Goal: Task Accomplishment & Management: Manage account settings

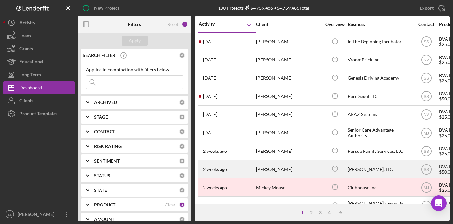
click at [367, 165] on div "[PERSON_NAME], LLC" at bounding box center [380, 168] width 65 height 17
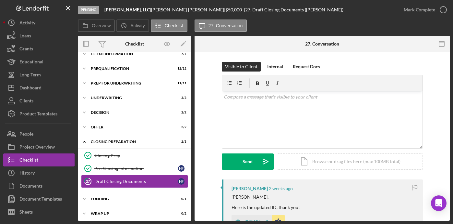
scroll to position [25, 0]
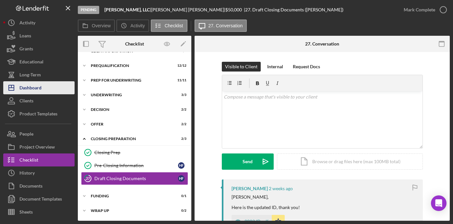
click at [30, 84] on div "Dashboard" at bounding box center [30, 88] width 22 height 15
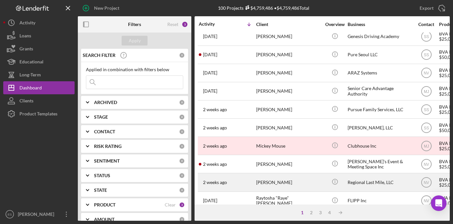
scroll to position [33, 0]
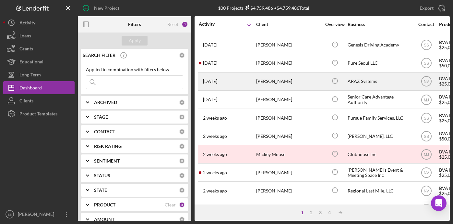
click at [369, 83] on div "ARAZ Systems" at bounding box center [380, 81] width 65 height 17
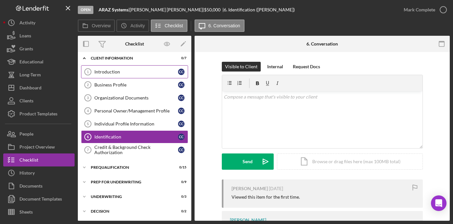
click at [138, 74] on div "Introduction" at bounding box center [136, 71] width 84 height 5
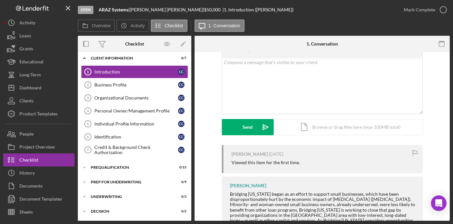
scroll to position [116, 0]
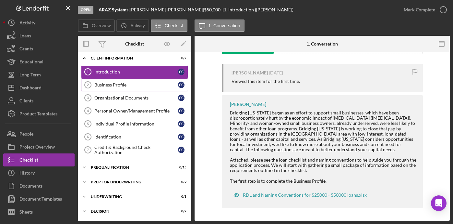
click at [144, 85] on div "Business Profile" at bounding box center [136, 84] width 84 height 5
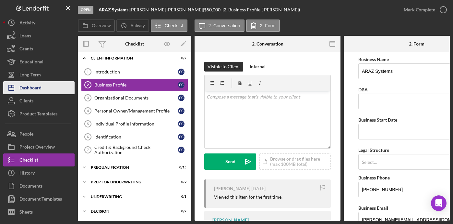
click at [49, 90] on button "Icon/Dashboard Dashboard" at bounding box center [38, 87] width 71 height 13
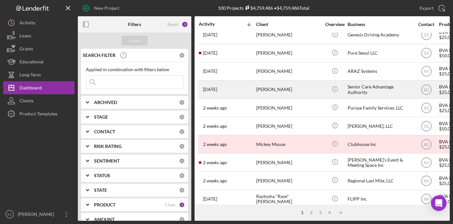
scroll to position [55, 0]
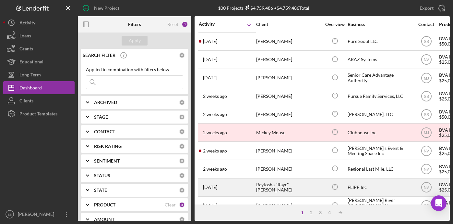
click at [350, 183] on div "FLIPP Inc" at bounding box center [380, 186] width 65 height 17
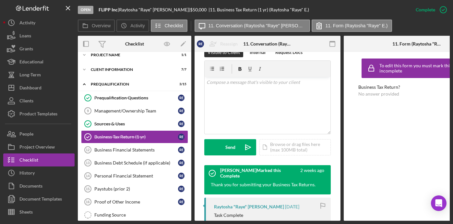
scroll to position [171, 0]
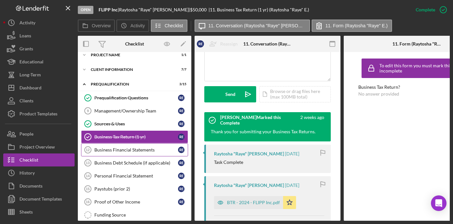
click at [144, 147] on div "Business Financial Statements" at bounding box center [136, 149] width 84 height 5
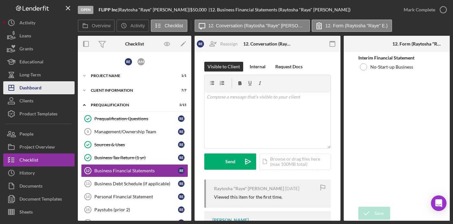
click at [32, 85] on div "Dashboard" at bounding box center [30, 88] width 22 height 15
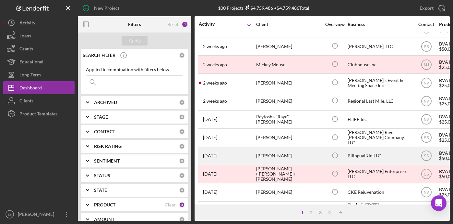
scroll to position [134, 0]
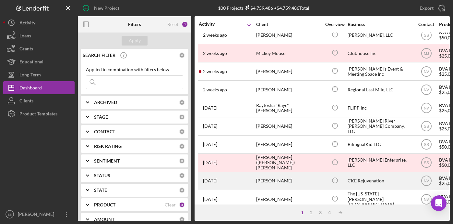
click at [356, 176] on div "CKE Rejuvenation" at bounding box center [380, 180] width 65 height 17
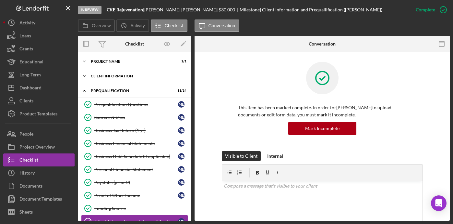
click at [119, 76] on div "Client Information" at bounding box center [137, 76] width 92 height 4
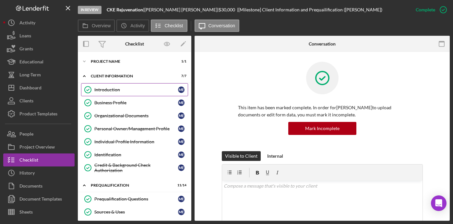
click at [118, 85] on link "Introduction Introduction M E" at bounding box center [134, 89] width 107 height 13
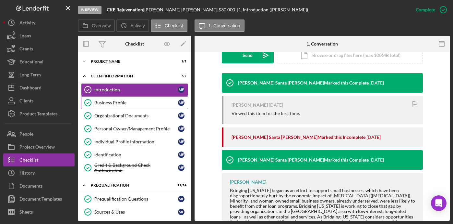
scroll to position [196, 0]
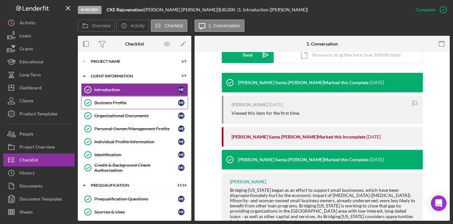
click at [120, 99] on link "Business Profile Business Profile M E" at bounding box center [134, 102] width 107 height 13
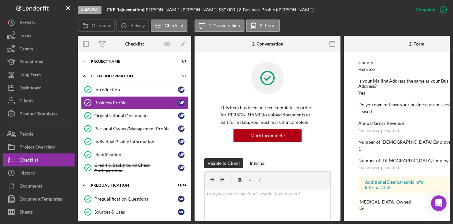
scroll to position [328, 0]
click at [140, 114] on div "Organizational Documents" at bounding box center [136, 115] width 84 height 5
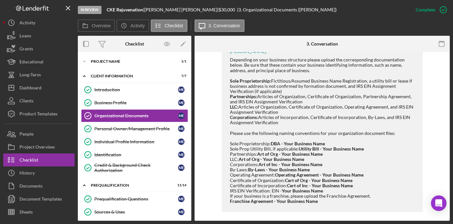
scroll to position [382, 0]
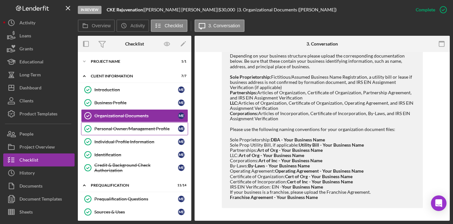
click at [136, 127] on div "Personal Owner/Management Profile" at bounding box center [136, 128] width 84 height 5
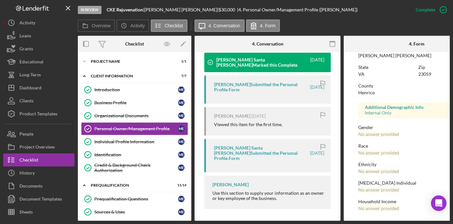
scroll to position [228, 0]
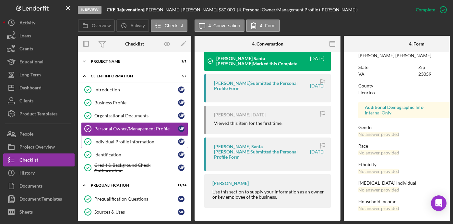
click at [146, 143] on div "Individual Profile Information" at bounding box center [136, 141] width 84 height 5
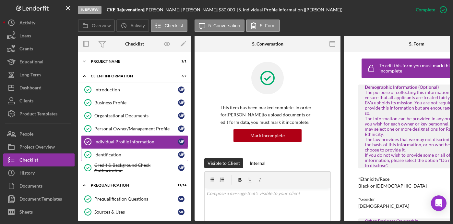
click at [128, 153] on div "Identification" at bounding box center [136, 154] width 84 height 5
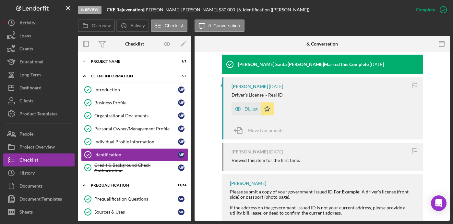
scroll to position [215, 0]
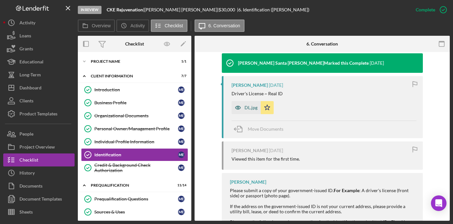
click at [252, 108] on div "DL.jpg" at bounding box center [251, 107] width 13 height 5
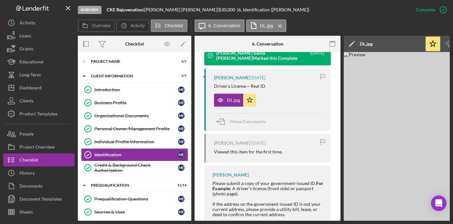
drag, startPoint x: 351, startPoint y: 220, endPoint x: 395, endPoint y: 216, distance: 44.7
click at [397, 216] on div "Overview Internal Workflow Stage In Review Icon/Dropdown Arrow Archive (can una…" at bounding box center [264, 128] width 372 height 185
click at [129, 166] on div "Credit & Background Check Authorization" at bounding box center [136, 167] width 84 height 10
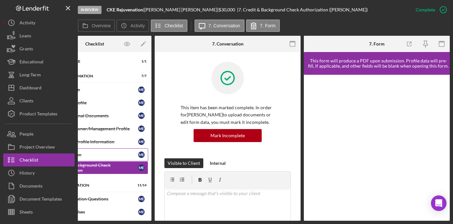
click at [101, 156] on div "Identification" at bounding box center [97, 154] width 84 height 5
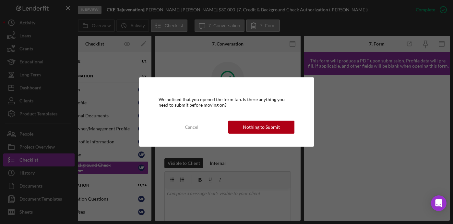
click at [245, 124] on div "Nothing to Submit" at bounding box center [261, 126] width 37 height 13
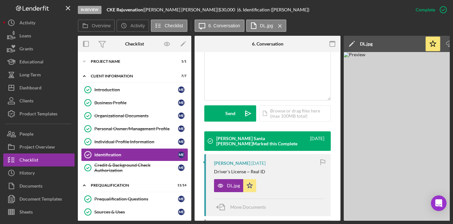
scroll to position [153, 0]
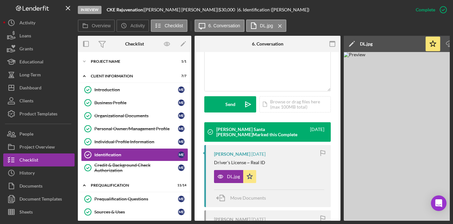
click at [354, 43] on polygon at bounding box center [351, 44] width 5 height 5
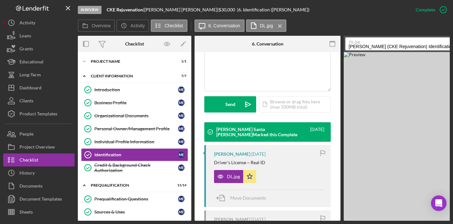
click at [380, 46] on input "[PERSON_NAME] (CKE Rejuvenation) Identification 20250609" at bounding box center [416, 43] width 141 height 13
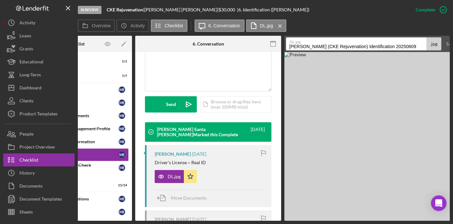
scroll to position [0, 89]
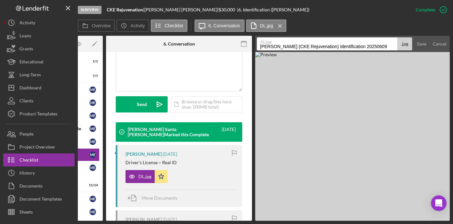
drag, startPoint x: 349, startPoint y: 47, endPoint x: 463, endPoint y: 53, distance: 115.0
click at [453, 53] on html "In Review CKE Rejuvenation | [PERSON_NAME] | $30,000 $30,000 | 6. Identificatio…" at bounding box center [226, 112] width 453 height 224
type input "ID - [PERSON_NAME]"
click at [422, 44] on div "Save" at bounding box center [421, 43] width 9 height 13
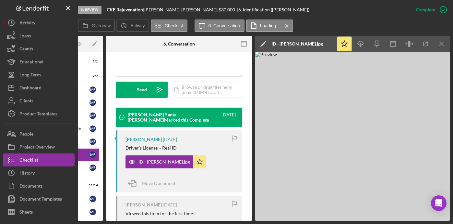
drag, startPoint x: 205, startPoint y: 220, endPoint x: 153, endPoint y: 214, distance: 52.3
click at [153, 215] on div "In Review CKE Rejuvenation | [PERSON_NAME] | $30,000 $30,000 | 6. Identificatio…" at bounding box center [226, 112] width 453 height 224
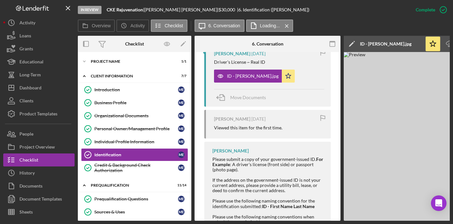
scroll to position [314, 0]
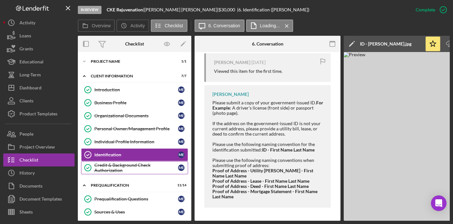
click at [135, 165] on div "Credit & Background Check Authorization" at bounding box center [136, 167] width 84 height 10
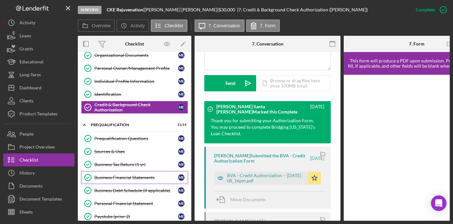
scroll to position [61, 0]
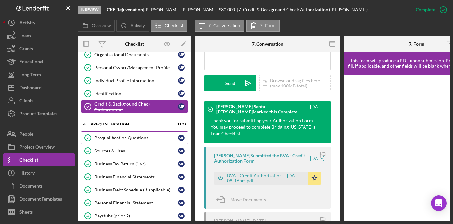
click at [108, 137] on div "Prequalification Questions" at bounding box center [136, 137] width 84 height 5
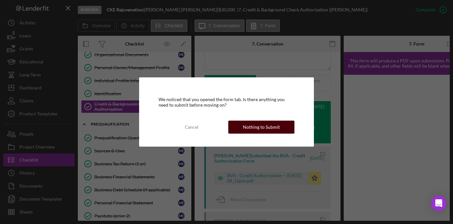
click at [257, 124] on div "Nothing to Submit" at bounding box center [261, 126] width 37 height 13
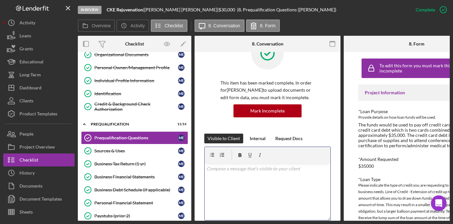
drag, startPoint x: 294, startPoint y: 220, endPoint x: 365, endPoint y: 216, distance: 71.2
click at [365, 216] on div "In Review CKE Rejuvenation | [PERSON_NAME] | $30,000 $30,000 | 8. Prequalificat…" at bounding box center [226, 112] width 453 height 224
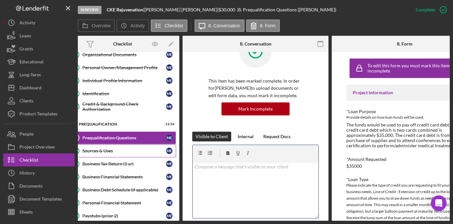
click at [112, 151] on div "Sources & Uses" at bounding box center [124, 150] width 84 height 5
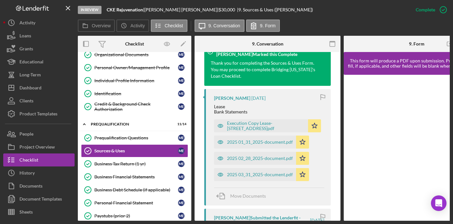
scroll to position [232, 0]
click at [243, 148] on div "2025 01_31_2025-document.pdf" at bounding box center [255, 141] width 82 height 13
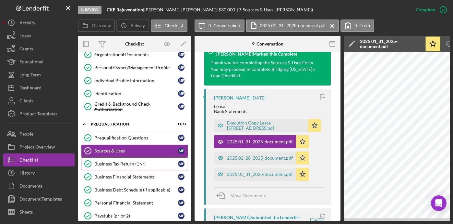
click at [127, 163] on div "Business Tax Return (1 yr)" at bounding box center [136, 163] width 84 height 5
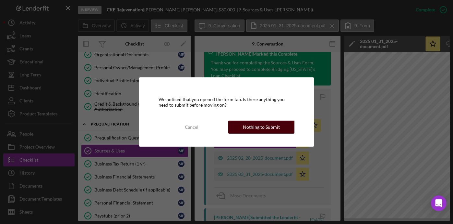
click at [250, 129] on div "Nothing to Submit" at bounding box center [261, 126] width 37 height 13
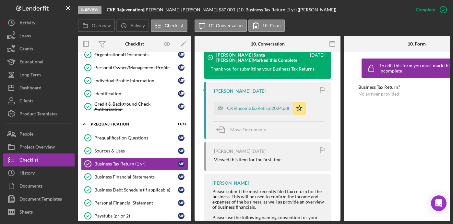
scroll to position [208, 0]
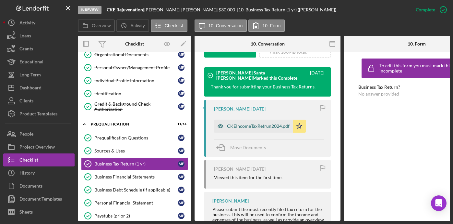
click at [249, 129] on div "CKEIncomeTaxRetrun2024.pdf" at bounding box center [258, 125] width 63 height 5
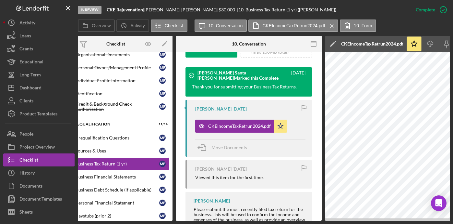
scroll to position [0, 0]
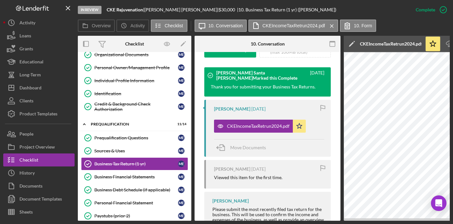
click at [393, 46] on div "CKEIncomeTaxRetrun2024.pdf" at bounding box center [391, 43] width 62 height 5
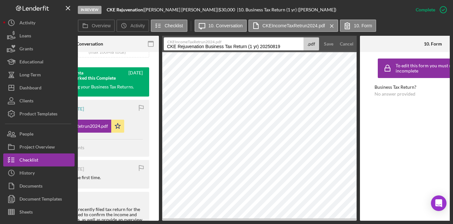
scroll to position [0, 238]
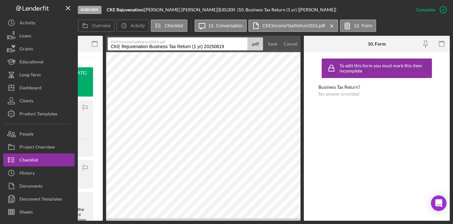
drag, startPoint x: 349, startPoint y: 47, endPoint x: 251, endPoint y: 46, distance: 97.7
click at [251, 46] on div "CKEIncomeTaxRetrun2024.pdf CKE Rejuvenation Business Tax Return (1 yr) 20250819…" at bounding box center [185, 43] width 155 height 13
drag, startPoint x: 229, startPoint y: 221, endPoint x: 187, endPoint y: 220, distance: 41.6
click at [188, 219] on div "In Review CKE Rejuvenation | [PERSON_NAME] | $30,000 $30,000 | 10. Business Tax…" at bounding box center [226, 112] width 453 height 224
click at [187, 221] on div "In Review CKE Rejuvenation | [PERSON_NAME] | $30,000 $30,000 | 10. Business Tax…" at bounding box center [226, 112] width 453 height 224
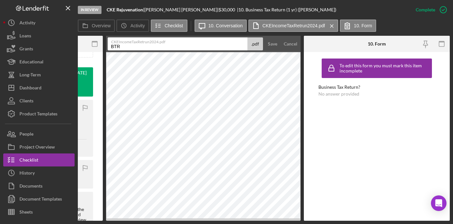
drag, startPoint x: 264, startPoint y: 221, endPoint x: 244, endPoint y: 221, distance: 20.8
click at [242, 221] on div "In Review CKE Rejuvenation | [PERSON_NAME] | $30,000 $30,000 | 10. Business Tax…" at bounding box center [226, 112] width 453 height 224
drag, startPoint x: 247, startPoint y: 220, endPoint x: 196, endPoint y: 222, distance: 50.3
click at [196, 222] on div "In Review CKE Rejuvenation | [PERSON_NAME] | $30,000 $30,000 | 10. Business Tax…" at bounding box center [226, 112] width 453 height 224
click at [136, 46] on input "BTR" at bounding box center [178, 43] width 140 height 13
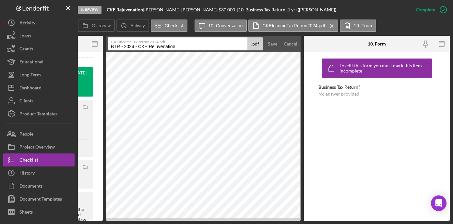
type input "BTR - 2024 - CKE Rejuvenation"
click at [265, 37] on button "Save" at bounding box center [273, 43] width 16 height 13
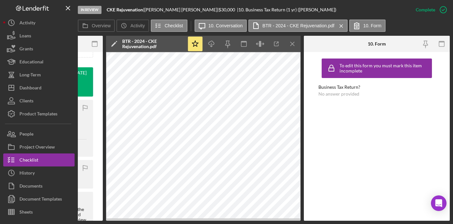
click at [205, 220] on div "In Review CKE Rejuvenation | [PERSON_NAME] | $30,000 $30,000 | 10. Business Tax…" at bounding box center [226, 112] width 453 height 224
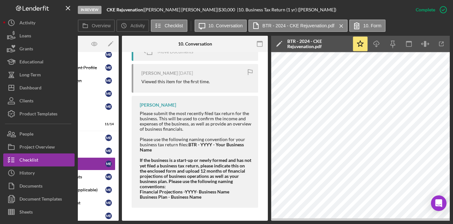
scroll to position [0, 0]
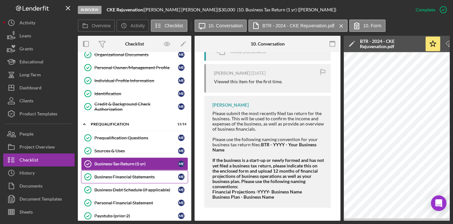
click at [123, 174] on div "Business Financial Statements" at bounding box center [136, 176] width 84 height 5
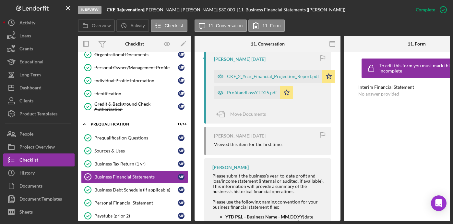
scroll to position [330, 0]
click at [243, 96] on div "ProfitandLossYTD25.pdf" at bounding box center [252, 93] width 50 height 5
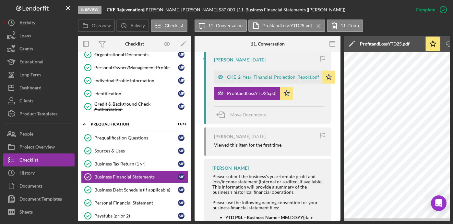
click at [375, 44] on div "ProfitandLossYTD25.pdf" at bounding box center [385, 43] width 50 height 5
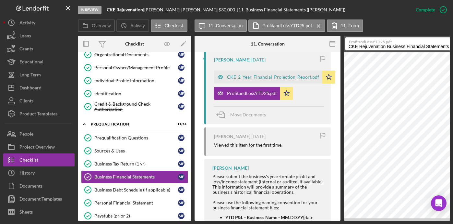
click at [374, 48] on input "CKE Rejuvenation Business Financial Statements 20250819" at bounding box center [416, 43] width 140 height 13
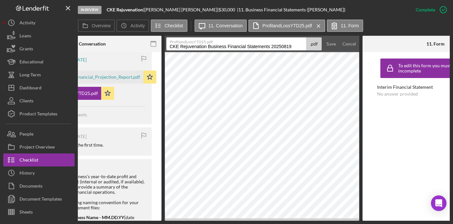
scroll to position [0, 238]
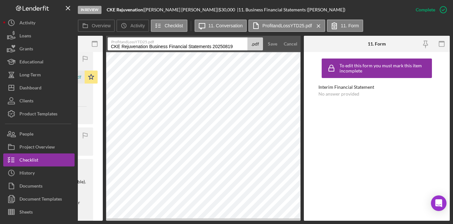
drag, startPoint x: 349, startPoint y: 46, endPoint x: 463, endPoint y: 53, distance: 114.8
click at [453, 53] on html "In Review CKE Rejuvenation | [PERSON_NAME] | $30,000 $30,000 | 11. Business Fin…" at bounding box center [226, 112] width 453 height 224
type input "YTD P&L - CKE Rejuvenation - [DATE]"
click at [265, 37] on button "Save" at bounding box center [273, 43] width 16 height 13
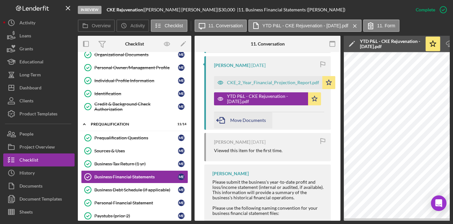
scroll to position [311, 0]
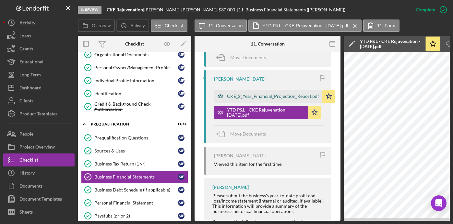
click at [247, 99] on div "CKE_2_Year_Financial_Projection_Report.pdf" at bounding box center [273, 95] width 92 height 5
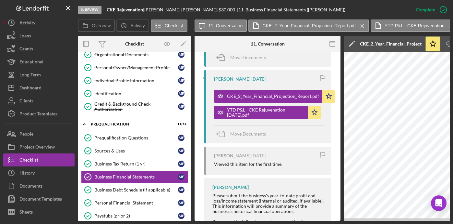
click at [350, 43] on icon "Icon/Edit" at bounding box center [352, 44] width 16 height 16
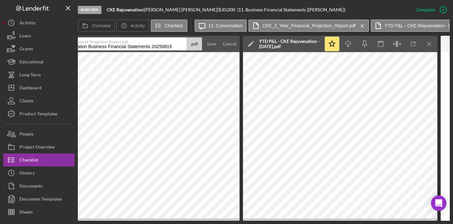
scroll to position [0, 436]
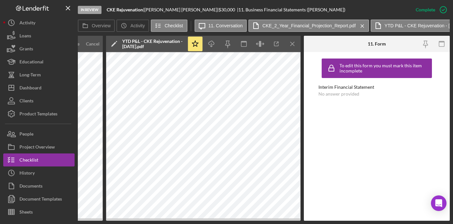
drag, startPoint x: 349, startPoint y: 46, endPoint x: 463, endPoint y: 43, distance: 114.6
click at [453, 43] on html "In Review CKE Rejuvenation | [PERSON_NAME] | $30,000 $30,000 | 11. Business Fin…" at bounding box center [226, 112] width 453 height 224
click at [293, 44] on icon "Icon/Menu Close" at bounding box center [293, 44] width 15 height 15
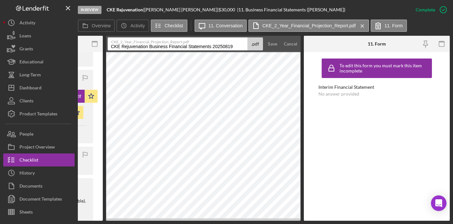
click at [148, 48] on input "CKE Rejuvenation Business Financial Statements 20250819" at bounding box center [178, 43] width 140 height 13
drag, startPoint x: 111, startPoint y: 46, endPoint x: 175, endPoint y: 52, distance: 63.6
click at [96, 1] on div "In Review CKE Rejuvenation | [PERSON_NAME] | $30,000 $30,000 | 11. Business Fin…" at bounding box center [264, 110] width 372 height 220
type input "@"
type input "2 Year Financial Projection - CKE Rejuvenation - 2025/2026"
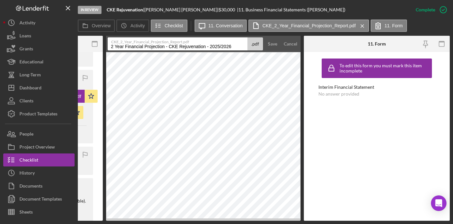
click at [265, 37] on button "Save" at bounding box center [273, 43] width 16 height 13
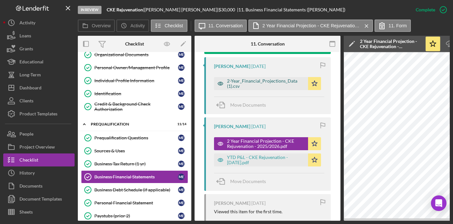
scroll to position [264, 0]
click at [253, 86] on div "2-Year_Financial_Projections_Data (1).csv" at bounding box center [266, 83] width 78 height 10
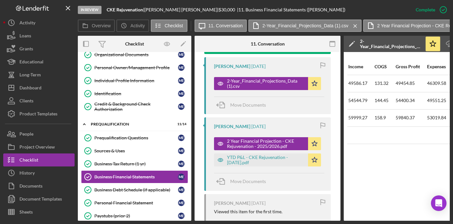
scroll to position [0, 0]
click at [396, 81] on div "131.32" at bounding box center [388, 83] width 20 height 16
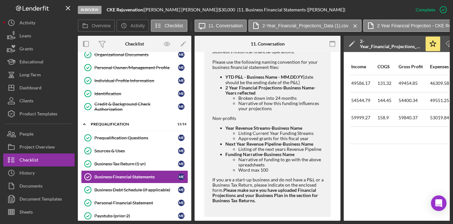
scroll to position [488, 0]
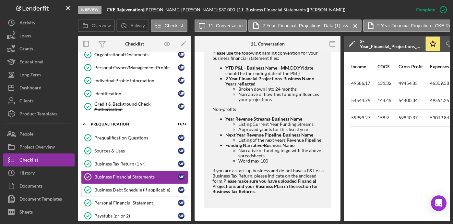
drag, startPoint x: 130, startPoint y: 186, endPoint x: 134, endPoint y: 189, distance: 4.8
click at [130, 186] on link "Business Debt Schedule (if applicable) Business Debt Schedule (if applicable) M…" at bounding box center [134, 189] width 107 height 13
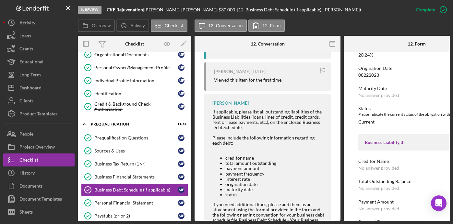
scroll to position [321, 0]
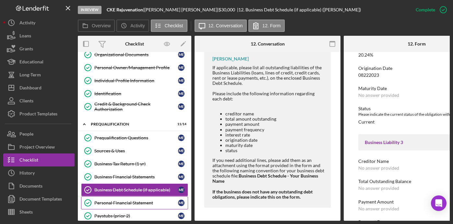
click at [140, 201] on div "Personal Financial Statement" at bounding box center [136, 202] width 84 height 5
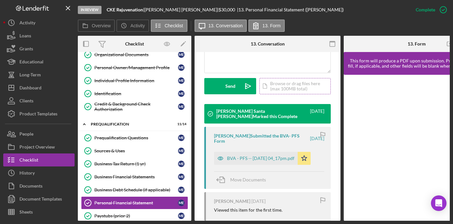
scroll to position [174, 0]
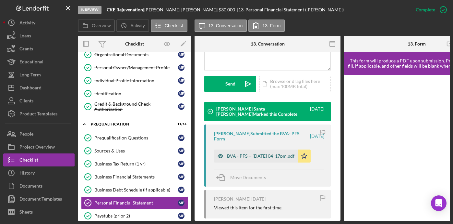
click at [253, 158] on div "BVA - PFS -- [DATE] 04_17pm.pdf" at bounding box center [261, 155] width 68 height 5
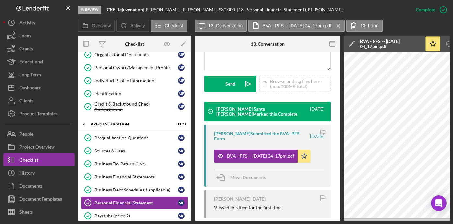
click at [353, 43] on polygon at bounding box center [351, 44] width 5 height 5
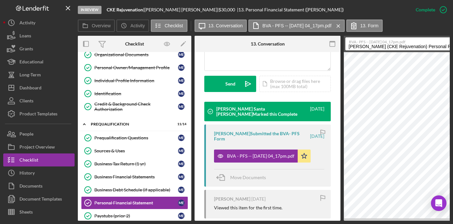
click at [360, 47] on input "[PERSON_NAME] (CKE Rejuvenation) Personal Financial Statement 20250710" at bounding box center [416, 43] width 140 height 13
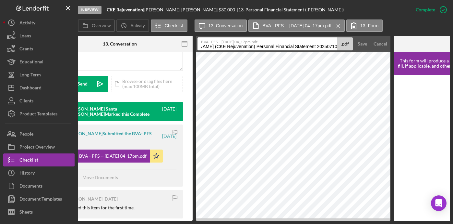
scroll to position [0, 238]
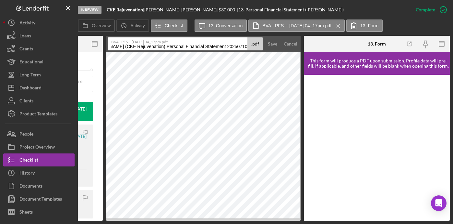
drag, startPoint x: 349, startPoint y: 47, endPoint x: 463, endPoint y: 50, distance: 114.3
click at [453, 50] on html "In Review CKE Rejuvenation | [PERSON_NAME] | $30,000 $30,000 | 13. Personal Fin…" at bounding box center [226, 112] width 453 height 224
type input "V"
type input "BVA - PFS - [PERSON_NAME]"
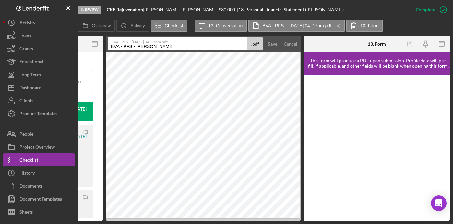
click at [265, 37] on button "Save" at bounding box center [273, 43] width 16 height 13
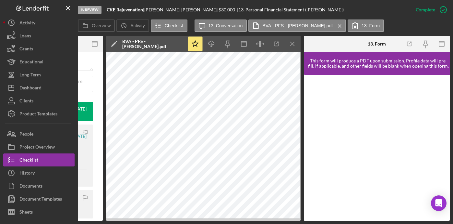
click at [192, 221] on div "In Review CKE Rejuvenation | [PERSON_NAME] | $30,000 $30,000 | 13. Personal Fin…" at bounding box center [226, 112] width 453 height 224
drag, startPoint x: 232, startPoint y: 220, endPoint x: 209, endPoint y: 220, distance: 22.7
click at [209, 220] on div "Overview Internal Workflow Stage In Review Icon/Dropdown Arrow Archive (can una…" at bounding box center [264, 128] width 372 height 185
click at [211, 220] on div "Overview Internal Workflow Stage In Review Icon/Dropdown Arrow Archive (can una…" at bounding box center [264, 128] width 372 height 185
click at [185, 218] on div "In Review CKE Rejuvenation | [PERSON_NAME] | $30,000 $30,000 | 13. Personal Fin…" at bounding box center [226, 112] width 453 height 224
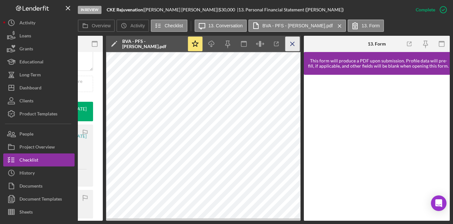
click at [294, 41] on icon "Icon/Menu Close" at bounding box center [293, 44] width 15 height 15
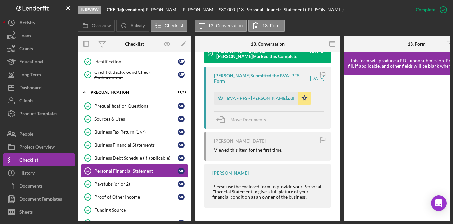
scroll to position [94, 0]
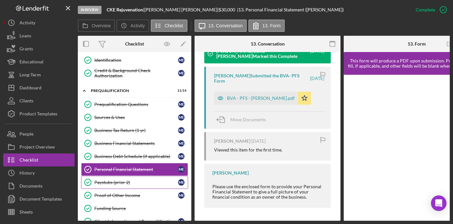
click at [129, 184] on div "Paystubs (prior 2)" at bounding box center [136, 181] width 84 height 5
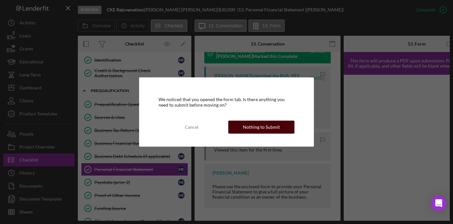
click at [271, 120] on div "Cancel Nothing to Submit" at bounding box center [227, 126] width 136 height 13
click at [262, 127] on div "Nothing to Submit" at bounding box center [261, 126] width 37 height 13
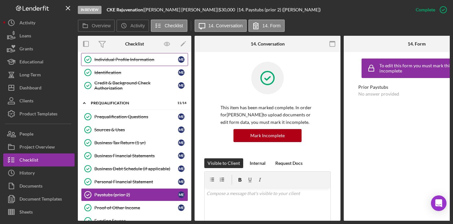
scroll to position [82, 0]
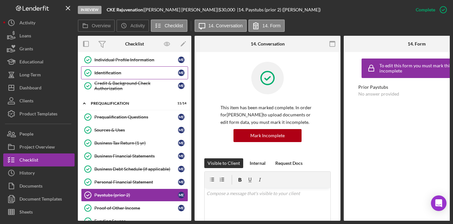
click at [133, 79] on link "Identification Identification M E" at bounding box center [134, 72] width 107 height 13
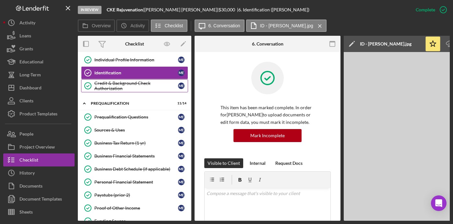
click at [133, 84] on div "Credit & Background Check Authorization" at bounding box center [136, 85] width 84 height 10
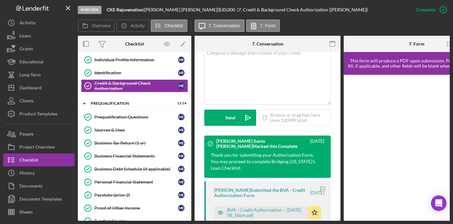
scroll to position [181, 0]
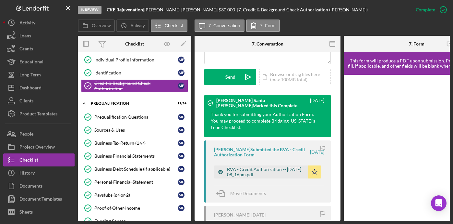
click at [259, 177] on div "BVA - Credit Authorization -- [DATE] 08_16pm.pdf" at bounding box center [266, 171] width 78 height 10
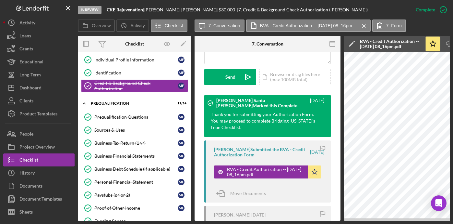
click at [353, 43] on polygon at bounding box center [351, 44] width 5 height 5
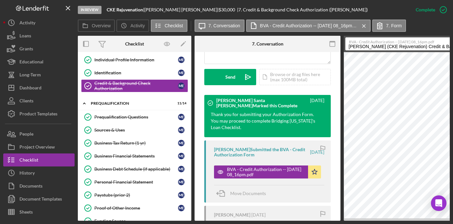
click at [366, 46] on input "[PERSON_NAME] (CKE Rejuvenation) Credit & Background Check Authorization 202506…" at bounding box center [416, 43] width 140 height 13
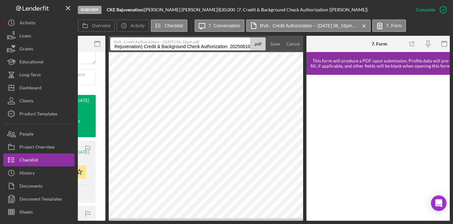
scroll to position [0, 238]
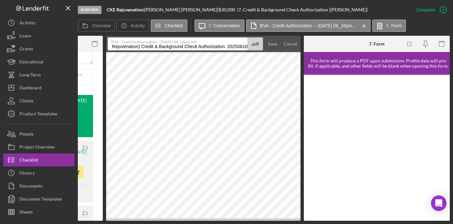
drag, startPoint x: 348, startPoint y: 46, endPoint x: 463, endPoint y: 50, distance: 115.3
click at [453, 50] on html "In Review CKE Rejuvenation | [PERSON_NAME] | $30,000 $30,000 | 7. Credit & Back…" at bounding box center [226, 112] width 453 height 224
type input "BVA - Credit Authorization - [PERSON_NAME]"
click at [265, 37] on button "Save" at bounding box center [273, 43] width 16 height 13
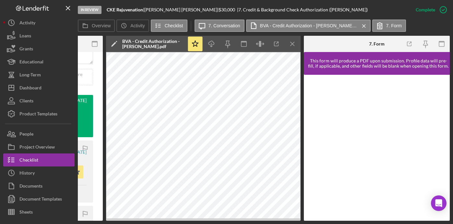
click at [184, 221] on div "In Review CKE Rejuvenation | [PERSON_NAME] | $30,000 $30,000 | 7. Credit & Back…" at bounding box center [226, 112] width 453 height 224
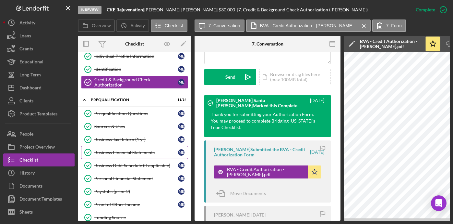
scroll to position [86, 0]
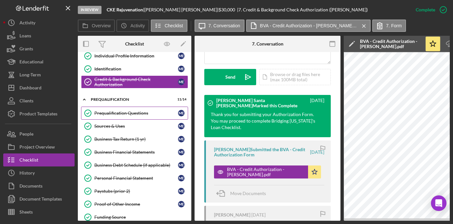
click at [134, 115] on div "Prequalification Questions" at bounding box center [136, 112] width 84 height 5
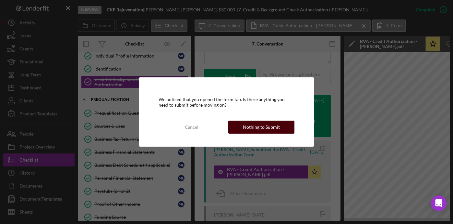
click at [241, 125] on button "Nothing to Submit" at bounding box center [261, 126] width 67 height 13
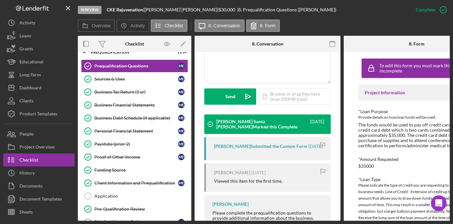
scroll to position [233, 0]
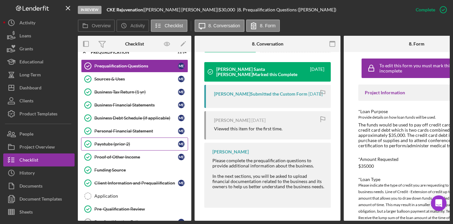
click at [124, 142] on div "Paystubs (prior 2)" at bounding box center [136, 143] width 84 height 5
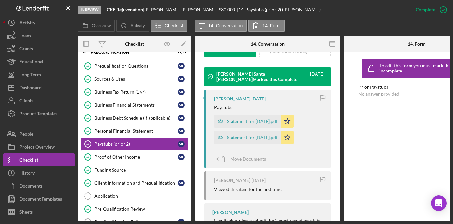
scroll to position [209, 0]
click at [256, 123] on div "Statement for [DATE].pdf" at bounding box center [252, 120] width 51 height 5
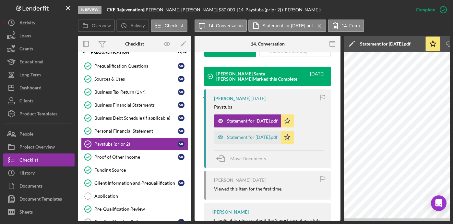
click at [351, 43] on icon "Icon/Edit" at bounding box center [352, 44] width 16 height 16
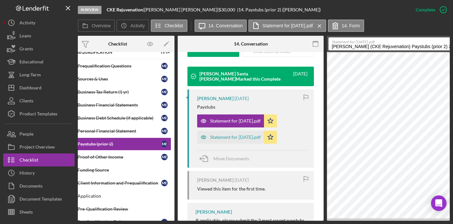
drag, startPoint x: 348, startPoint y: 47, endPoint x: 451, endPoint y: 49, distance: 102.9
click at [451, 49] on div "In Review CKE Rejuvenation | [PERSON_NAME] | $30,000 $30,000 | 14. Paystubs (pr…" at bounding box center [226, 112] width 453 height 224
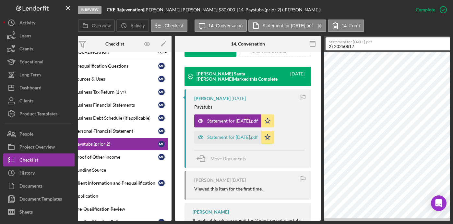
drag, startPoint x: 359, startPoint y: 47, endPoint x: 322, endPoint y: 48, distance: 36.4
click at [322, 48] on div "Overview Internal Workflow Stage In Review Icon/Dropdown Arrow Archive (can una…" at bounding box center [264, 128] width 372 height 185
type input "Paystub - [PERSON_NAME] - [DATE]"
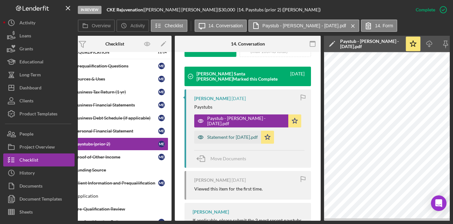
click at [230, 140] on div "Statement for [DATE].pdf" at bounding box center [232, 136] width 51 height 5
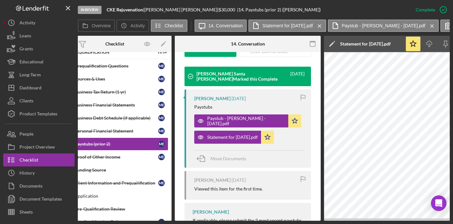
click at [330, 44] on polygon at bounding box center [331, 44] width 5 height 5
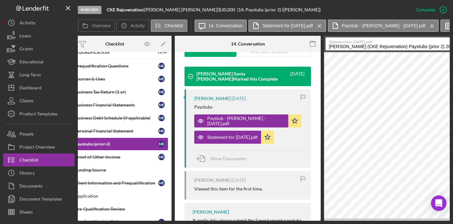
scroll to position [0, 52]
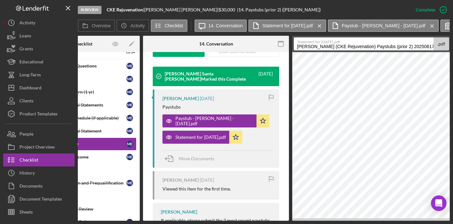
drag, startPoint x: 329, startPoint y: 47, endPoint x: 458, endPoint y: 47, distance: 128.8
click at [453, 47] on html "In Review CKE Rejuvenation | [PERSON_NAME] | $30,000 $30,000 | 14. Paystubs (pr…" at bounding box center [226, 112] width 453 height 224
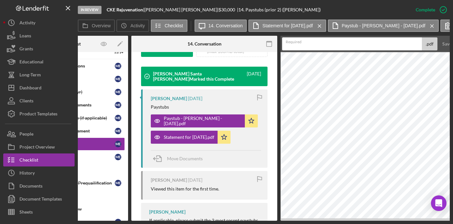
scroll to position [0, 0]
click at [360, 46] on input "Paystub - [PERSON_NAME] - [DATE]" at bounding box center [352, 43] width 140 height 13
type input "Paystub - [PERSON_NAME] - [DATE]"
click at [439, 37] on button "Save" at bounding box center [447, 43] width 16 height 13
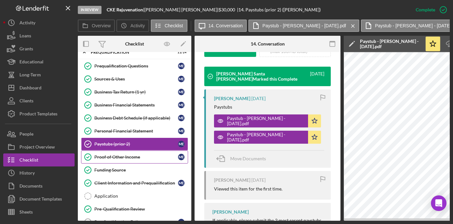
click at [131, 155] on div "Proof of Other Income" at bounding box center [136, 156] width 84 height 5
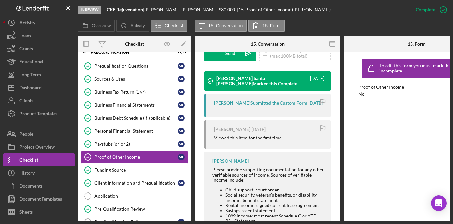
scroll to position [208, 0]
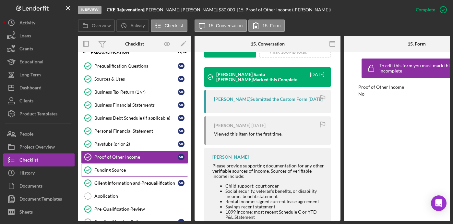
click at [116, 169] on div "Funding Source" at bounding box center [140, 169] width 93 height 5
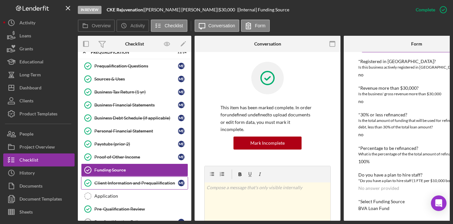
click at [122, 184] on div "Client Information and Prequailification" at bounding box center [136, 182] width 84 height 5
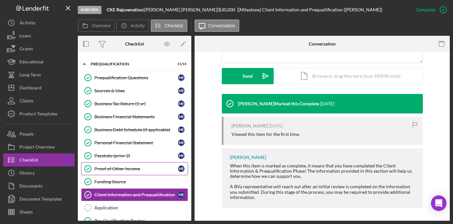
scroll to position [120, 0]
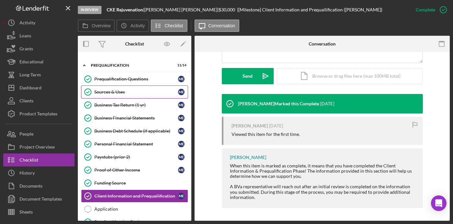
click at [107, 93] on div "Sources & Uses" at bounding box center [136, 91] width 84 height 5
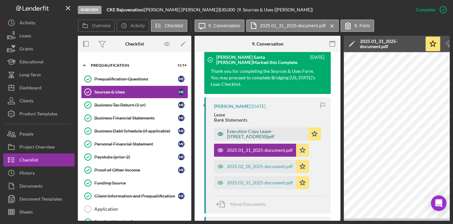
scroll to position [290, 0]
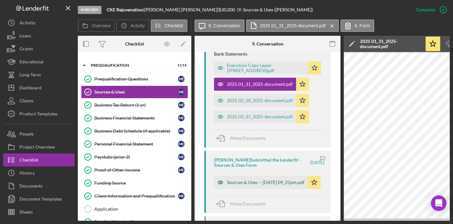
click at [264, 185] on div "Sources & Uses -- [DATE] 09_21pm.pdf" at bounding box center [266, 181] width 78 height 5
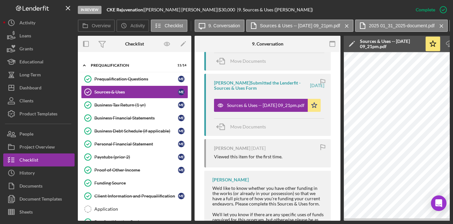
scroll to position [367, 0]
click at [350, 43] on icon "Icon/Edit" at bounding box center [352, 44] width 16 height 16
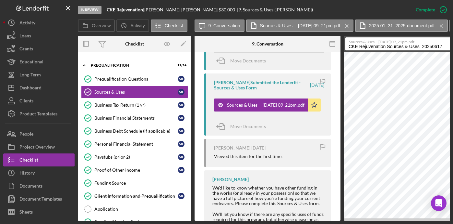
drag, startPoint x: 349, startPoint y: 46, endPoint x: 438, endPoint y: 48, distance: 89.6
click at [438, 48] on input "CKE Rejuvenation Sources & Uses 20250617" at bounding box center [416, 43] width 140 height 13
type input "1"
type input "Sources & Uses - CKE Rejuvenation - [DATE]"
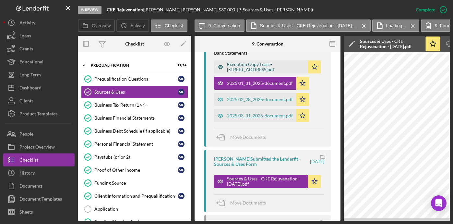
scroll to position [275, 0]
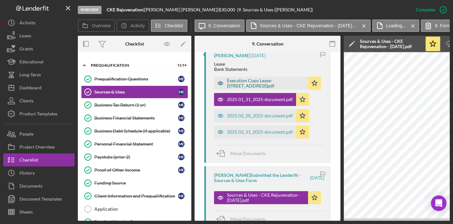
click at [246, 88] on div "Execution Copy Lease- [STREET_ADDRESS]pdf" at bounding box center [266, 83] width 78 height 10
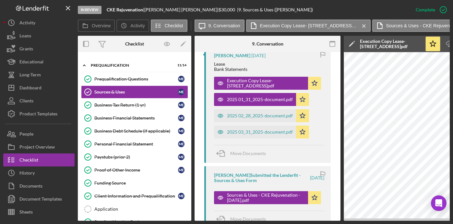
click at [353, 42] on polygon at bounding box center [351, 44] width 5 height 5
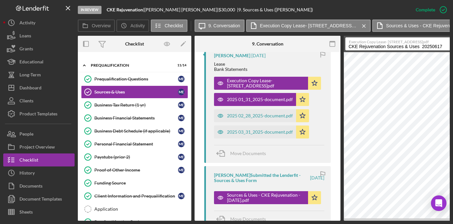
drag, startPoint x: 350, startPoint y: 46, endPoint x: 420, endPoint y: 51, distance: 70.3
click at [90, 2] on div "In Review CKE Rejuvenation | [PERSON_NAME] | $30,000 $30,000 | 9. Sources & Use…" at bounding box center [264, 110] width 372 height 220
type input "Lease Agreement - CKE Rejuvenation"
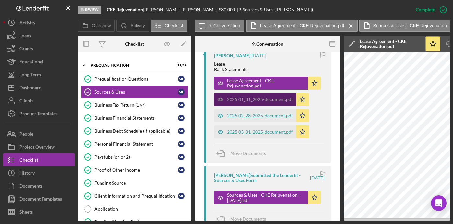
click at [270, 102] on div "2025 01_31_2025-document.pdf" at bounding box center [260, 99] width 66 height 5
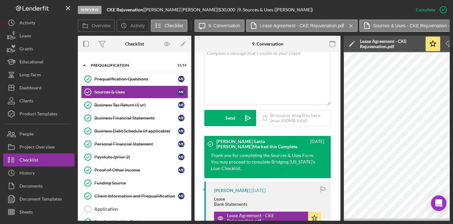
scroll to position [264, 0]
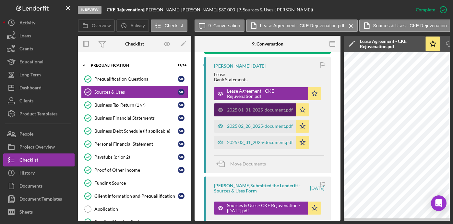
click at [252, 112] on div "2025 01_31_2025-document.pdf" at bounding box center [260, 109] width 66 height 5
click at [235, 112] on div "2025 01_31_2025-document.pdf" at bounding box center [260, 109] width 66 height 5
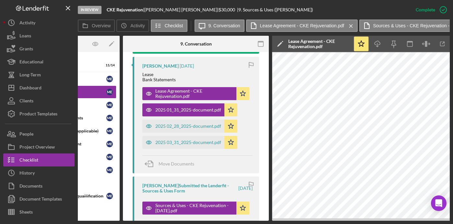
scroll to position [0, 102]
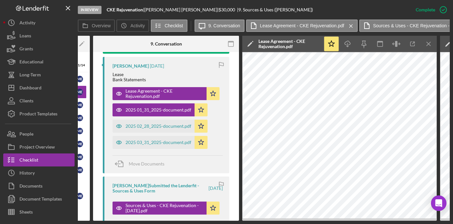
click at [433, 42] on icon "Icon/Menu Close" at bounding box center [429, 44] width 15 height 15
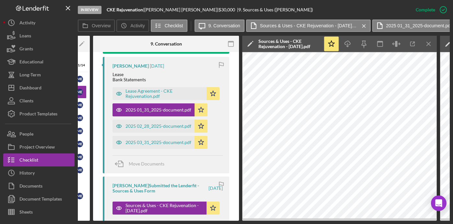
click at [430, 43] on icon "Icon/Menu Close" at bounding box center [429, 44] width 15 height 15
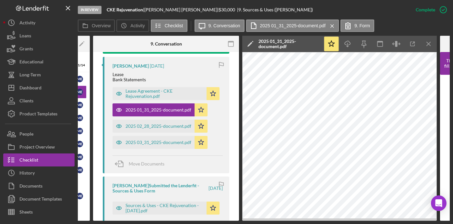
click at [250, 45] on icon "Icon/Edit" at bounding box center [250, 44] width 16 height 16
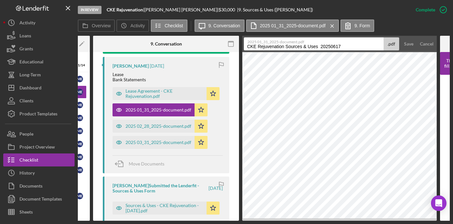
drag, startPoint x: 345, startPoint y: 47, endPoint x: 242, endPoint y: 48, distance: 102.6
click at [242, 48] on form "2025 01_31_2025-document.pdf CKE Rejuvenation Sources & Uses 20250617 .pdf Save…" at bounding box center [339, 44] width 195 height 16
type input "BBS - 1320 - 01.25"
click at [401, 37] on button "Save" at bounding box center [409, 43] width 16 height 13
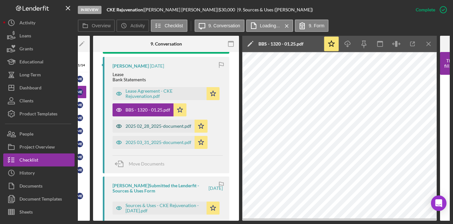
click at [142, 129] on div "2025 02_28_2025-document.pdf" at bounding box center [159, 125] width 66 height 5
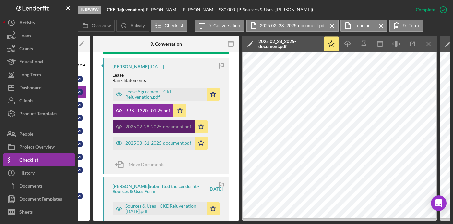
scroll to position [263, 0]
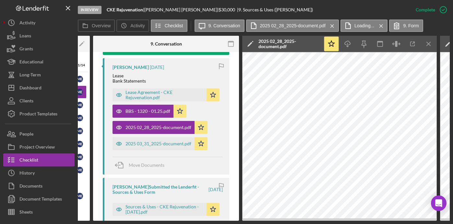
click at [250, 43] on polygon at bounding box center [250, 44] width 5 height 5
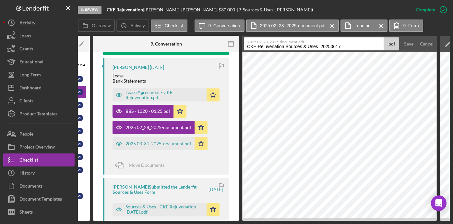
drag, startPoint x: 248, startPoint y: 48, endPoint x: 298, endPoint y: 51, distance: 50.1
click at [103, 8] on div "In Review CKE Rejuvenation | [PERSON_NAME] | $30,000 $30,000 | 9. Sources & Use…" at bounding box center [264, 110] width 372 height 220
type input "BBS - 1320 - CKE Rejuvenation - 02.25"
click at [401, 37] on button "Save" at bounding box center [409, 43] width 16 height 13
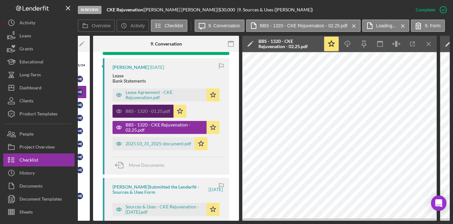
click at [135, 114] on div "BBS - 1320 - 01.25.pdf" at bounding box center [148, 110] width 45 height 5
click at [134, 114] on div "BBS - 1320 - 01.25.pdf" at bounding box center [148, 110] width 45 height 5
click at [428, 44] on icon "Icon/Menu Close" at bounding box center [429, 44] width 15 height 15
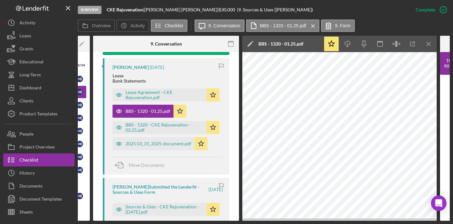
click at [279, 43] on div "BBS - 1320 - 01.25.pdf" at bounding box center [281, 43] width 45 height 5
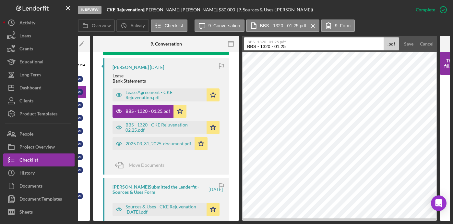
click at [274, 47] on input "BBS - 1320 - 01.25" at bounding box center [314, 43] width 140 height 13
type input "BBS - 1320 - CKE Rejuvenation - 01.25"
click at [401, 37] on button "Save" at bounding box center [409, 43] width 16 height 13
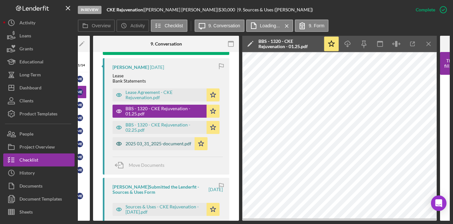
click at [160, 146] on div "2025 03_31_2025-document.pdf" at bounding box center [159, 143] width 66 height 5
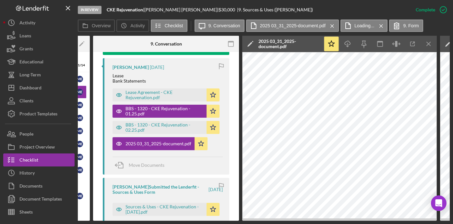
click at [279, 42] on div "2025 03_31_2025-document.pdf" at bounding box center [290, 44] width 62 height 10
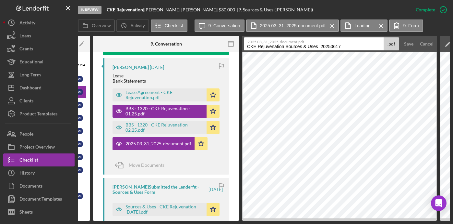
drag, startPoint x: 285, startPoint y: 46, endPoint x: 350, endPoint y: 48, distance: 64.3
click at [349, 47] on input "CKE Rejuvenation Sources & Uses 20250617" at bounding box center [314, 43] width 140 height 13
drag, startPoint x: 246, startPoint y: 46, endPoint x: 266, endPoint y: 48, distance: 19.6
click at [246, 46] on input "CKE Rejuvenation - 03.25" at bounding box center [314, 43] width 140 height 13
type input "BBS - 1320 - CKE Rejuvenation - 03.25"
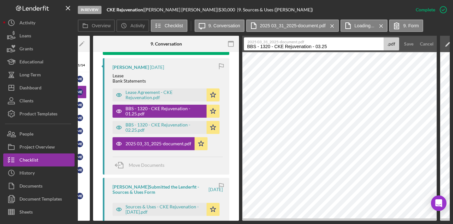
click at [401, 37] on button "Save" at bounding box center [409, 43] width 16 height 13
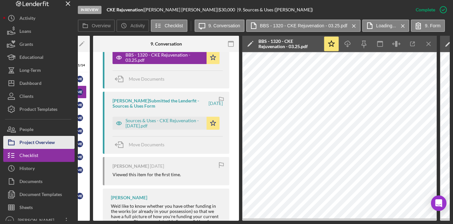
scroll to position [11, 0]
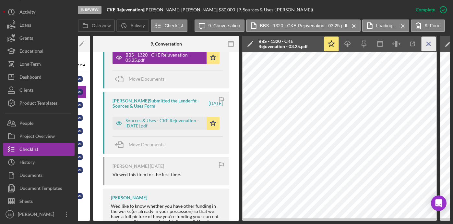
click at [429, 42] on icon "Icon/Menu Close" at bounding box center [429, 44] width 15 height 15
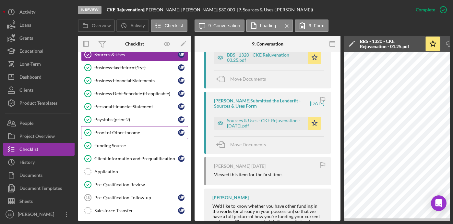
scroll to position [157, 0]
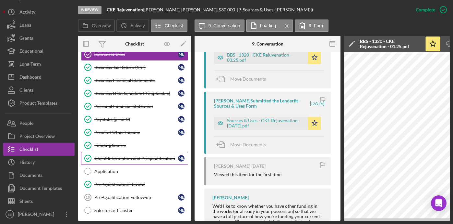
click at [135, 161] on link "Client Information and Prequailification Client Information and Prequailificati…" at bounding box center [134, 158] width 107 height 13
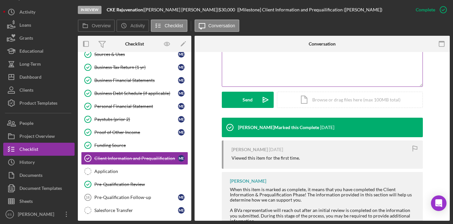
scroll to position [175, 0]
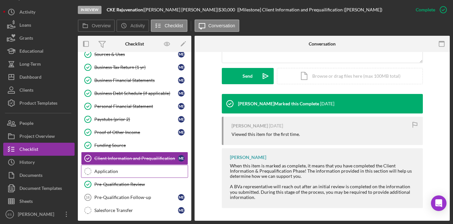
click at [110, 172] on div "Application" at bounding box center [140, 170] width 93 height 5
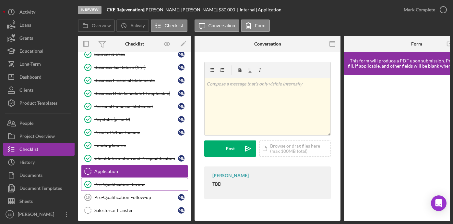
click at [133, 183] on div "Pre-Qualification Review" at bounding box center [140, 183] width 93 height 5
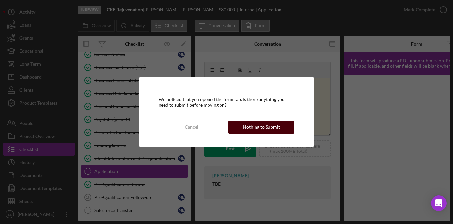
click at [270, 130] on div "Nothing to Submit" at bounding box center [261, 126] width 37 height 13
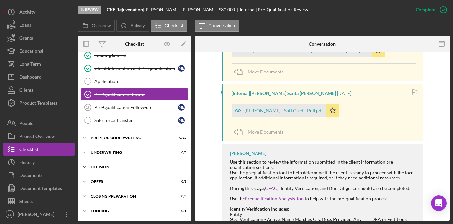
scroll to position [244, 0]
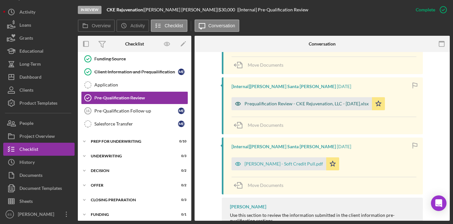
click at [277, 105] on div "Prequalification Review - CKE Rejuvenation, LLC - [DATE].xlsx" at bounding box center [307, 103] width 124 height 5
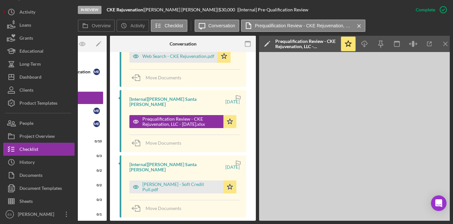
scroll to position [0, 89]
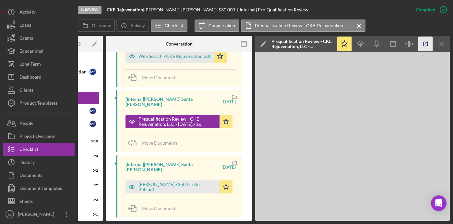
click at [426, 43] on icon "button" at bounding box center [426, 44] width 15 height 15
click at [124, 220] on div "In Review CKE Rejuvenation | [PERSON_NAME] | $30,000 $30,000 | [Internal] Pre-Q…" at bounding box center [226, 112] width 453 height 224
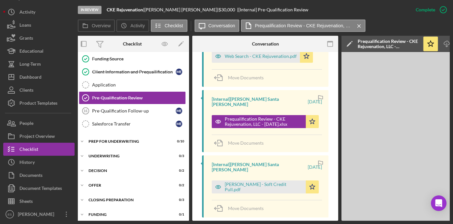
scroll to position [0, 0]
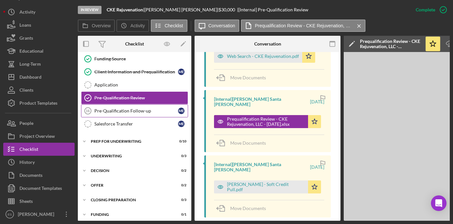
click at [134, 109] on div "Pre-Qualification Follow-up" at bounding box center [136, 110] width 84 height 5
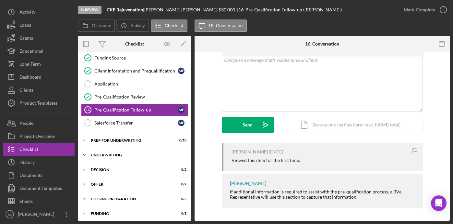
scroll to position [245, 0]
click at [148, 138] on div "Prep for Underwriting" at bounding box center [137, 140] width 92 height 4
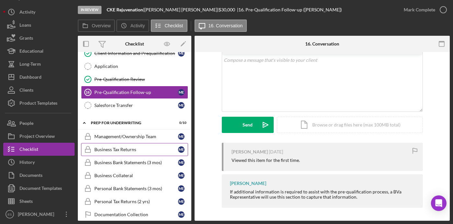
scroll to position [263, 0]
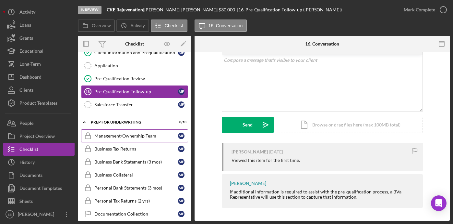
click at [135, 137] on div "Management/Ownership Team" at bounding box center [136, 135] width 84 height 5
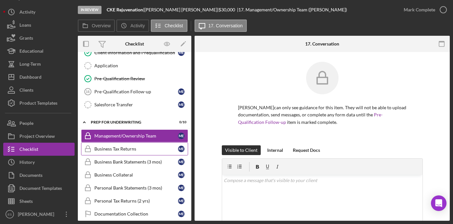
click at [129, 150] on div "Business Tax Returns" at bounding box center [136, 148] width 84 height 5
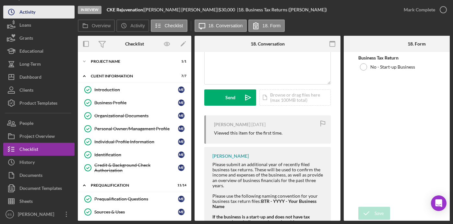
click at [34, 11] on div "Activity" at bounding box center [27, 13] width 16 height 15
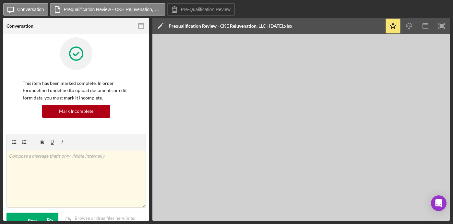
click at [444, 28] on icon "button" at bounding box center [442, 26] width 15 height 15
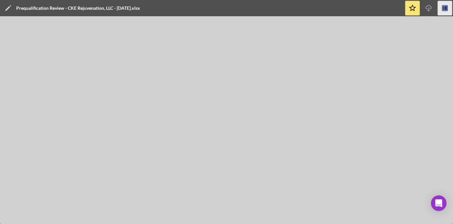
click at [445, 6] on icon "button" at bounding box center [445, 8] width 15 height 15
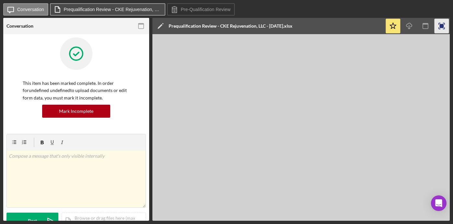
click at [148, 11] on label "Prequalification Review - CKE Rejuvenation, LLC - [DATE].xlsx" at bounding box center [112, 9] width 97 height 5
